Goal: Information Seeking & Learning: Learn about a topic

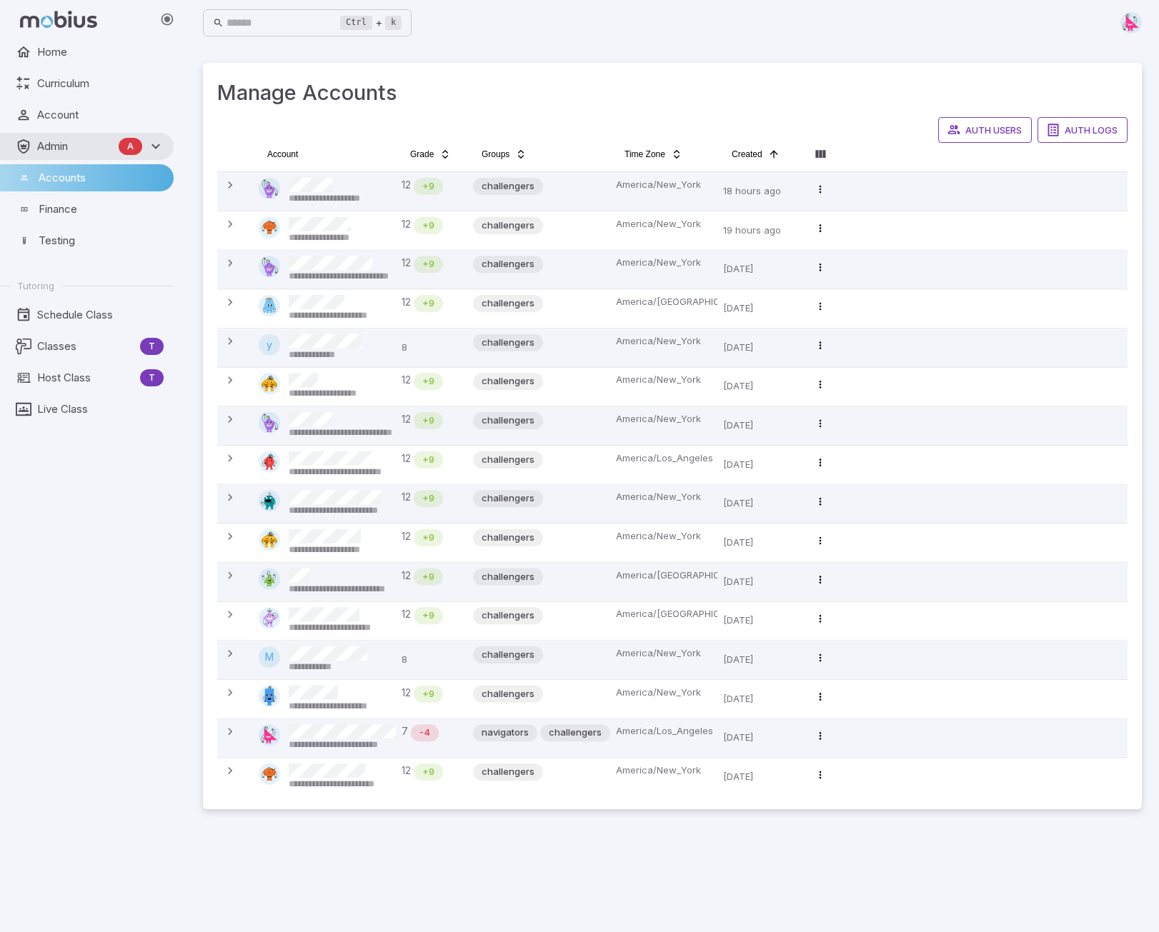
scroll to position [20, 0]
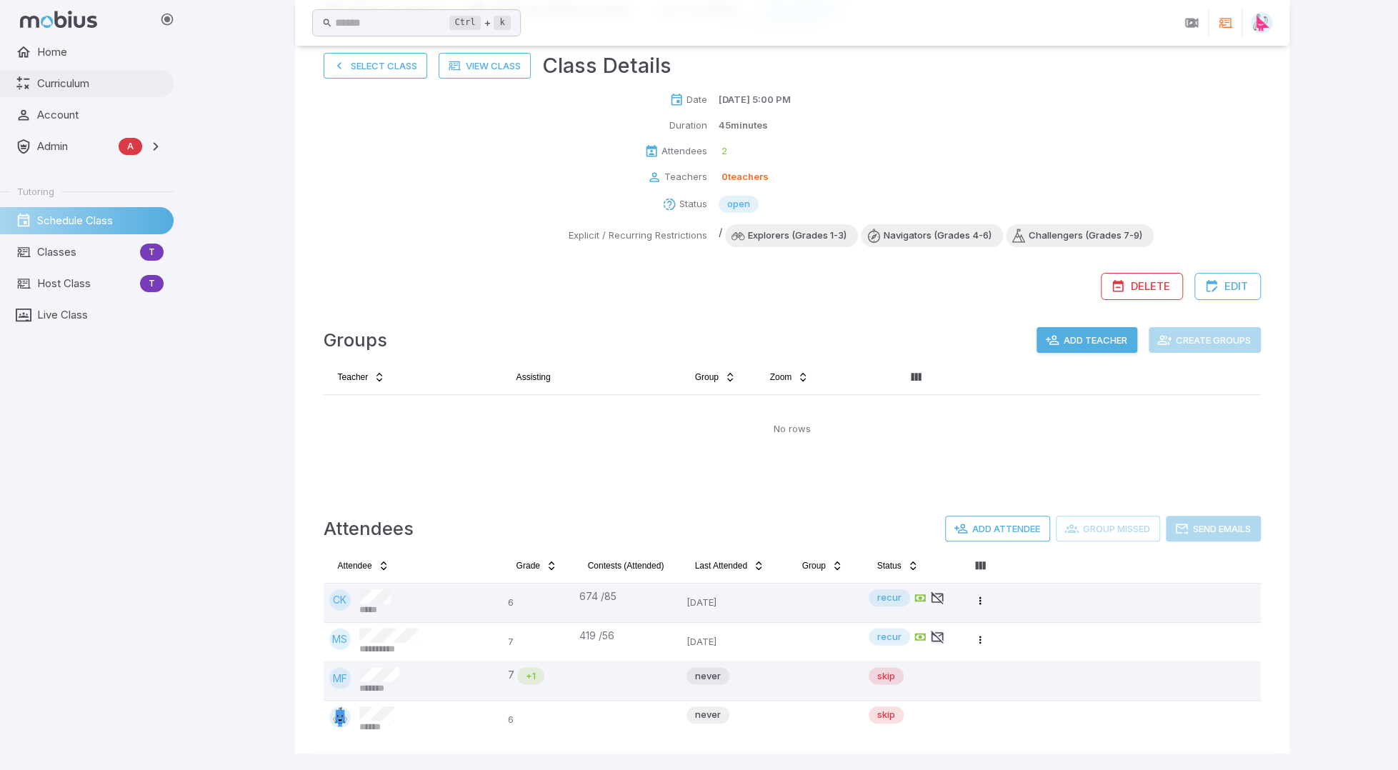
click at [59, 83] on span "Curriculum" at bounding box center [100, 84] width 126 height 16
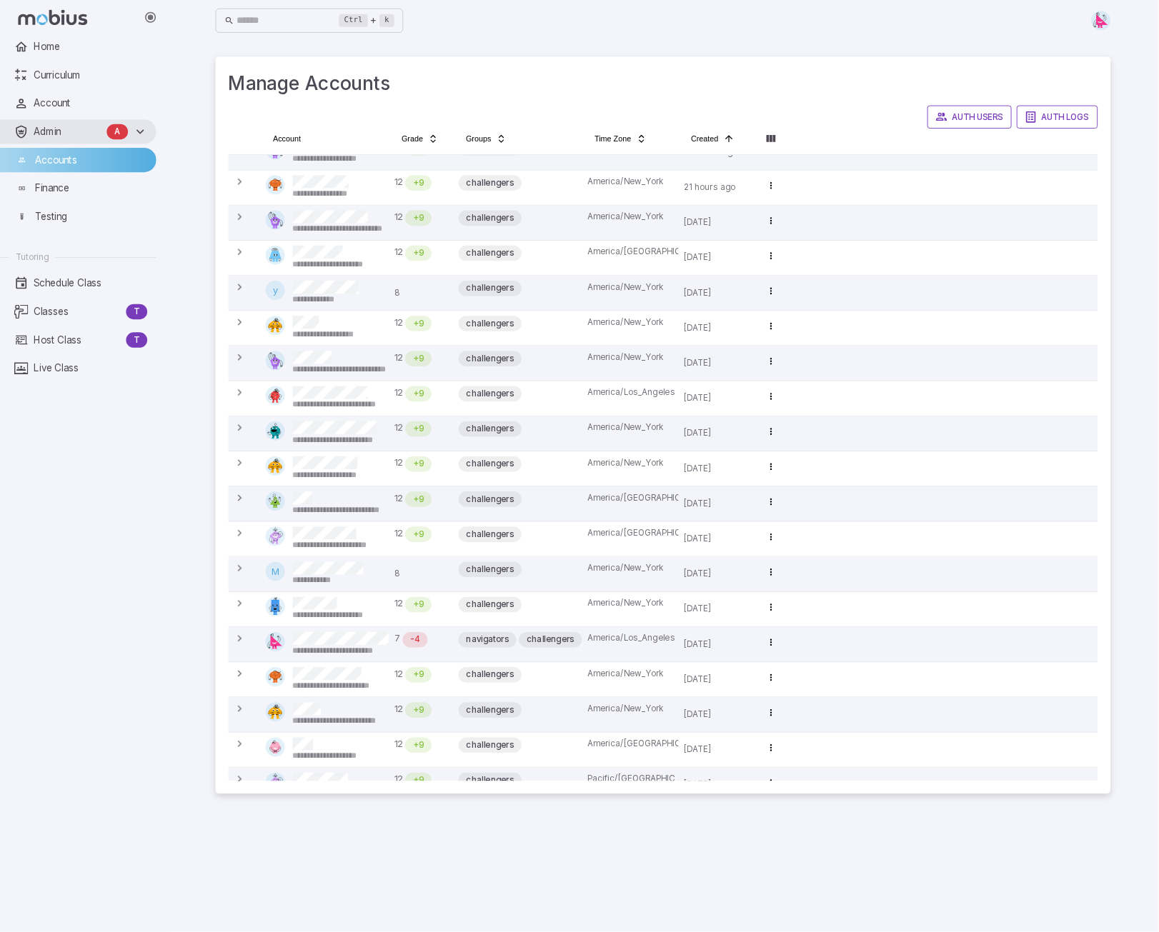
scroll to position [22, 0]
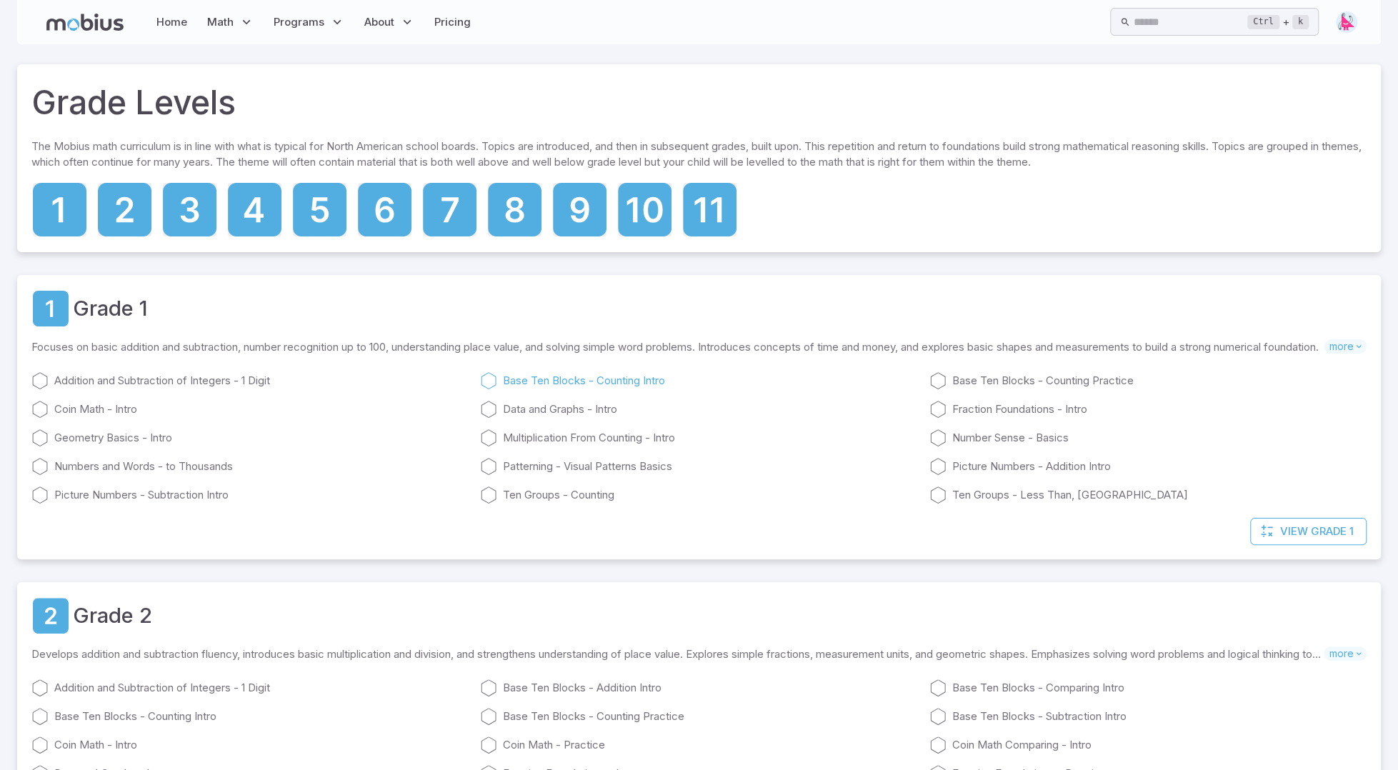
click at [570, 378] on link "Base Ten Blocks - Counting Intro" at bounding box center [698, 380] width 437 height 17
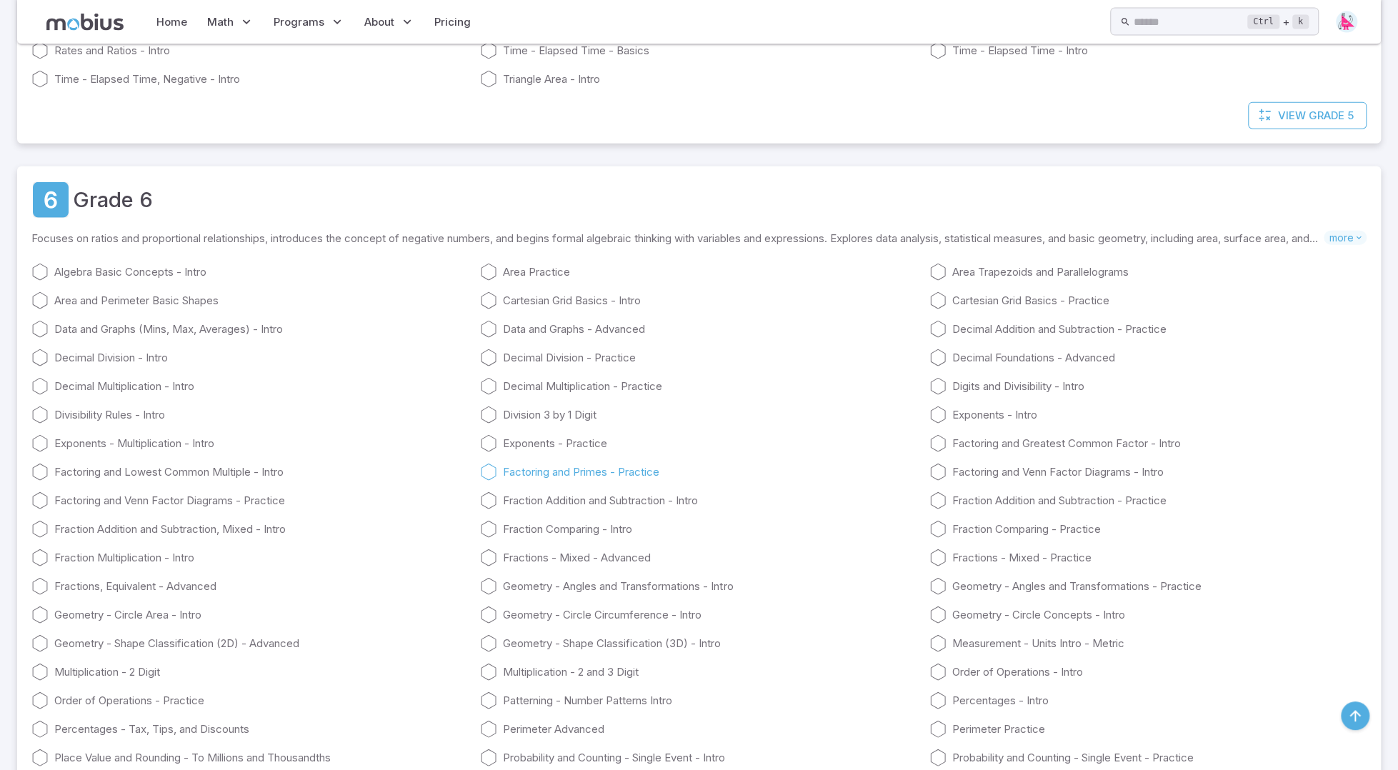
scroll to position [2645, 0]
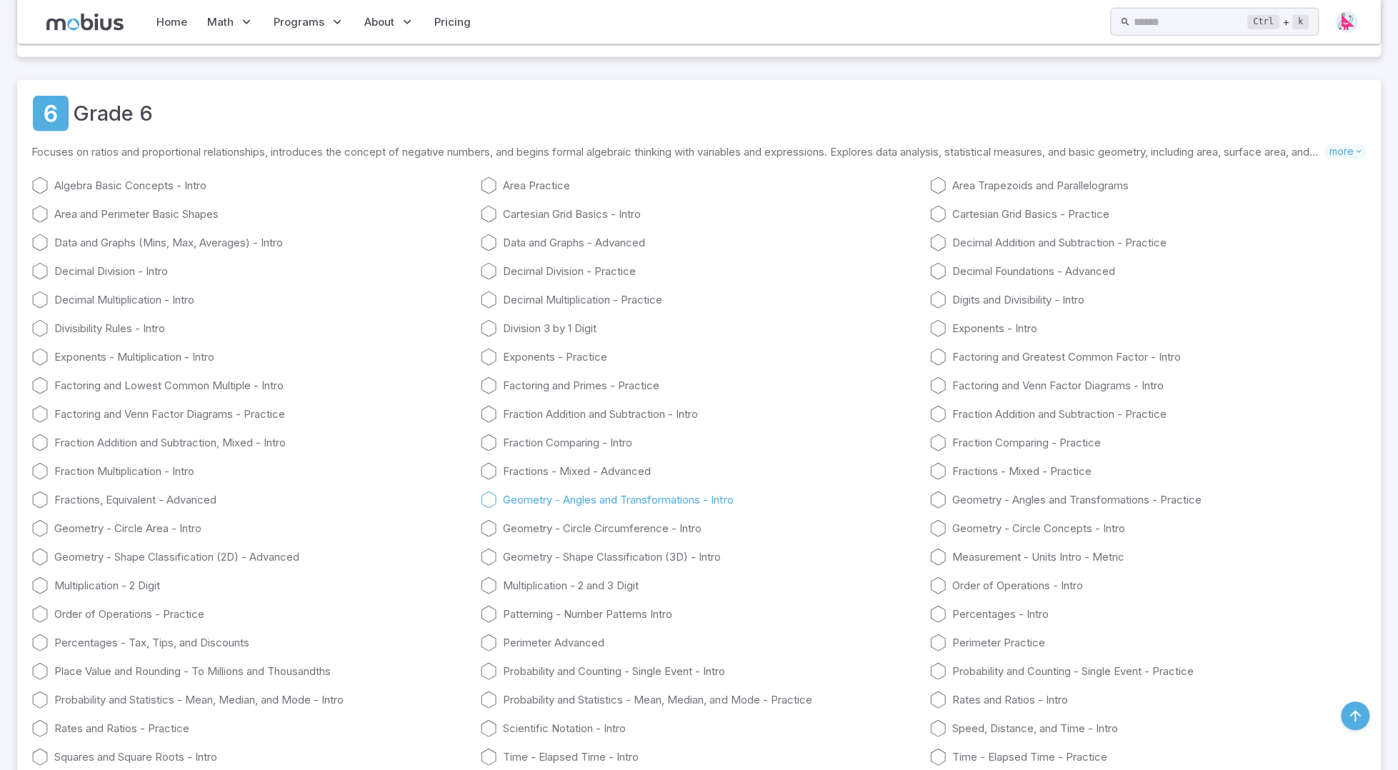
click at [609, 495] on link "Geometry - Angles and Transformations - Intro" at bounding box center [698, 499] width 437 height 17
